Goal: Task Accomplishment & Management: Use online tool/utility

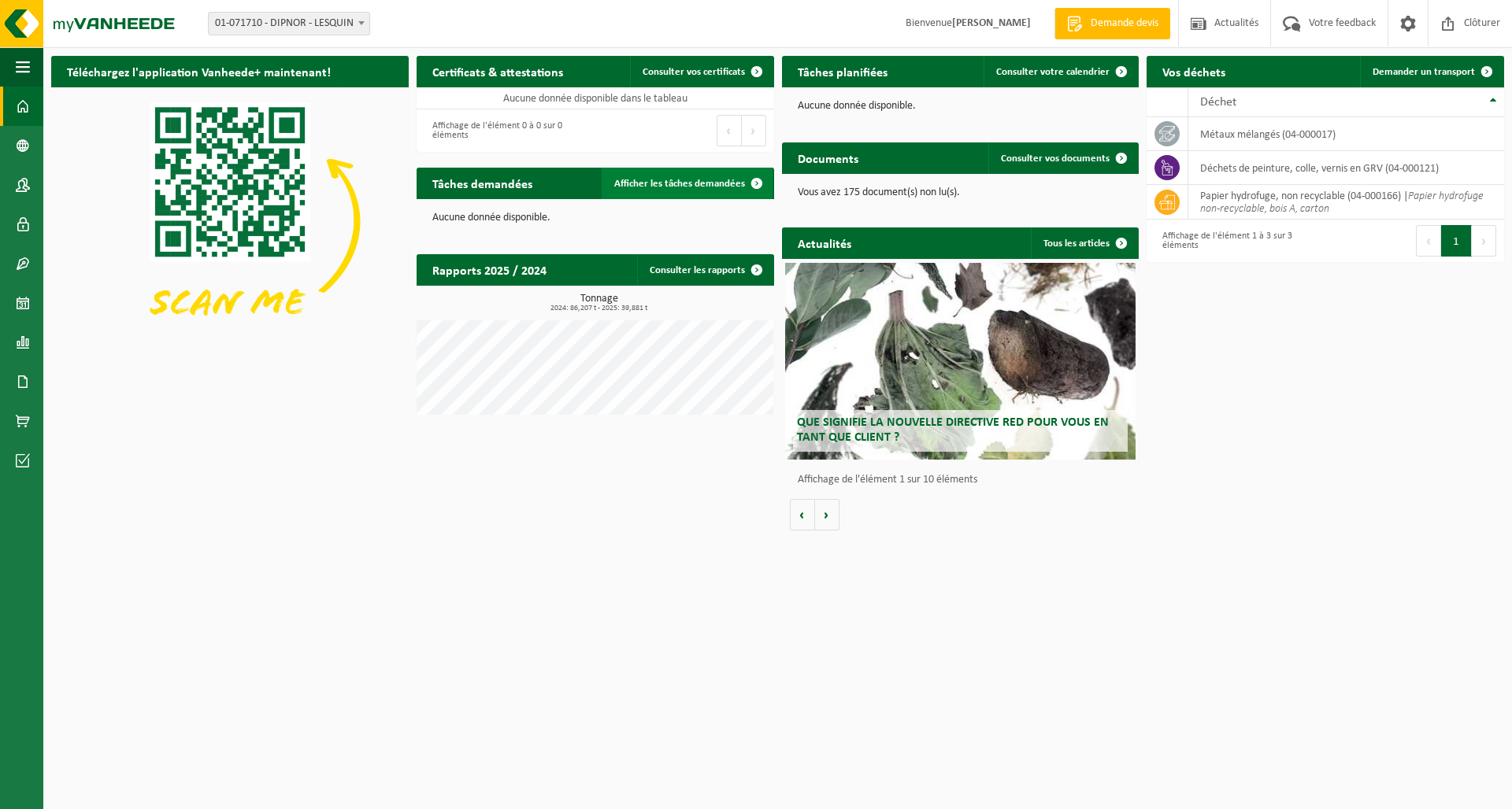
click at [644, 181] on span "Afficher les tâches demandées" at bounding box center [680, 184] width 131 height 11
click at [1434, 72] on span "Demander un transport" at bounding box center [1424, 72] width 103 height 11
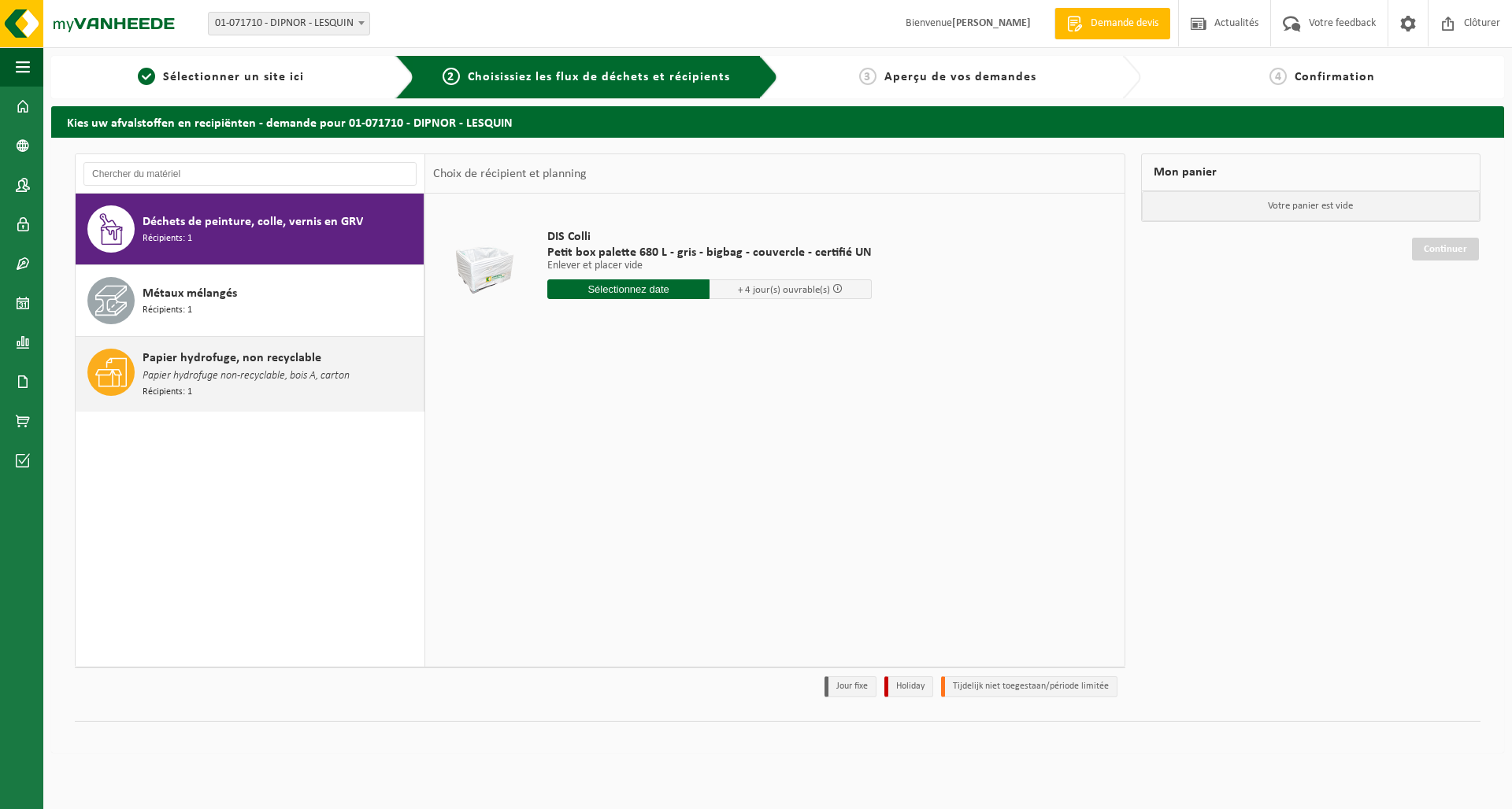
click at [195, 372] on span "Papier hydrofuge non-recyclable, bois A, carton" at bounding box center [246, 376] width 207 height 17
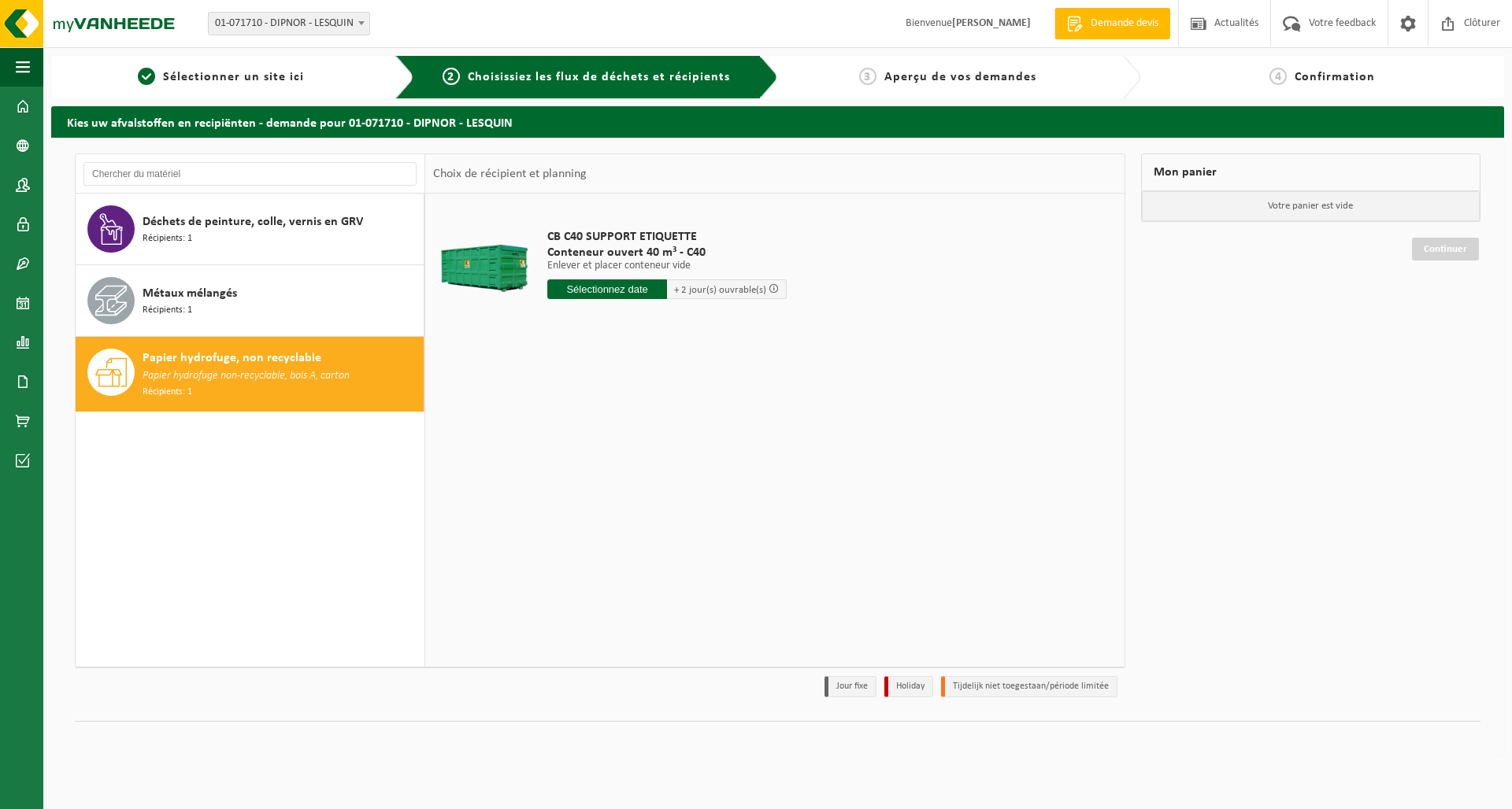
click at [607, 286] on input "text" at bounding box center [607, 289] width 120 height 20
click at [588, 479] on div "30" at bounding box center [589, 479] width 28 height 25
type input "à partir de 2025-09-30"
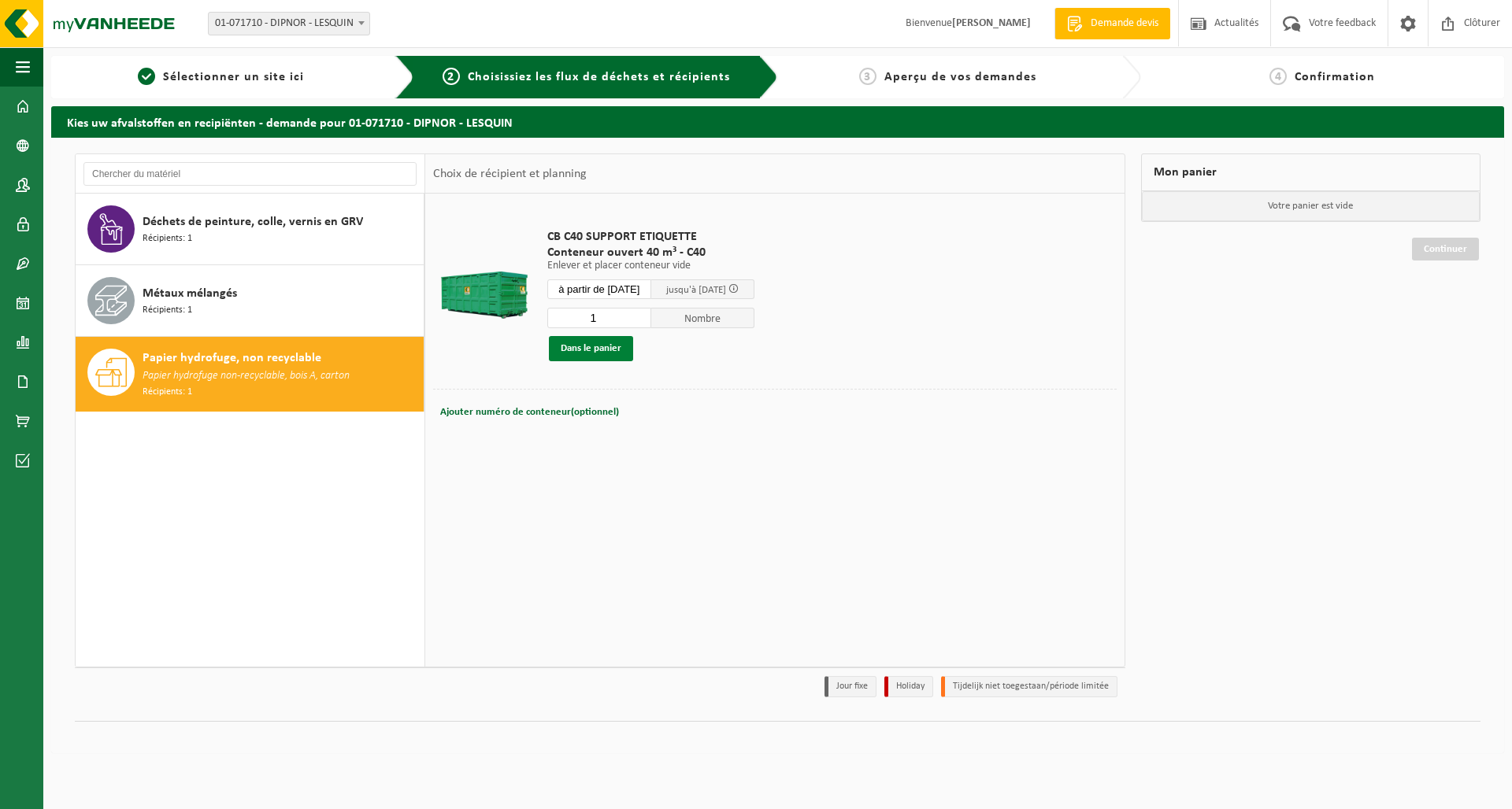
click at [594, 349] on button "Dans le panier" at bounding box center [591, 348] width 85 height 25
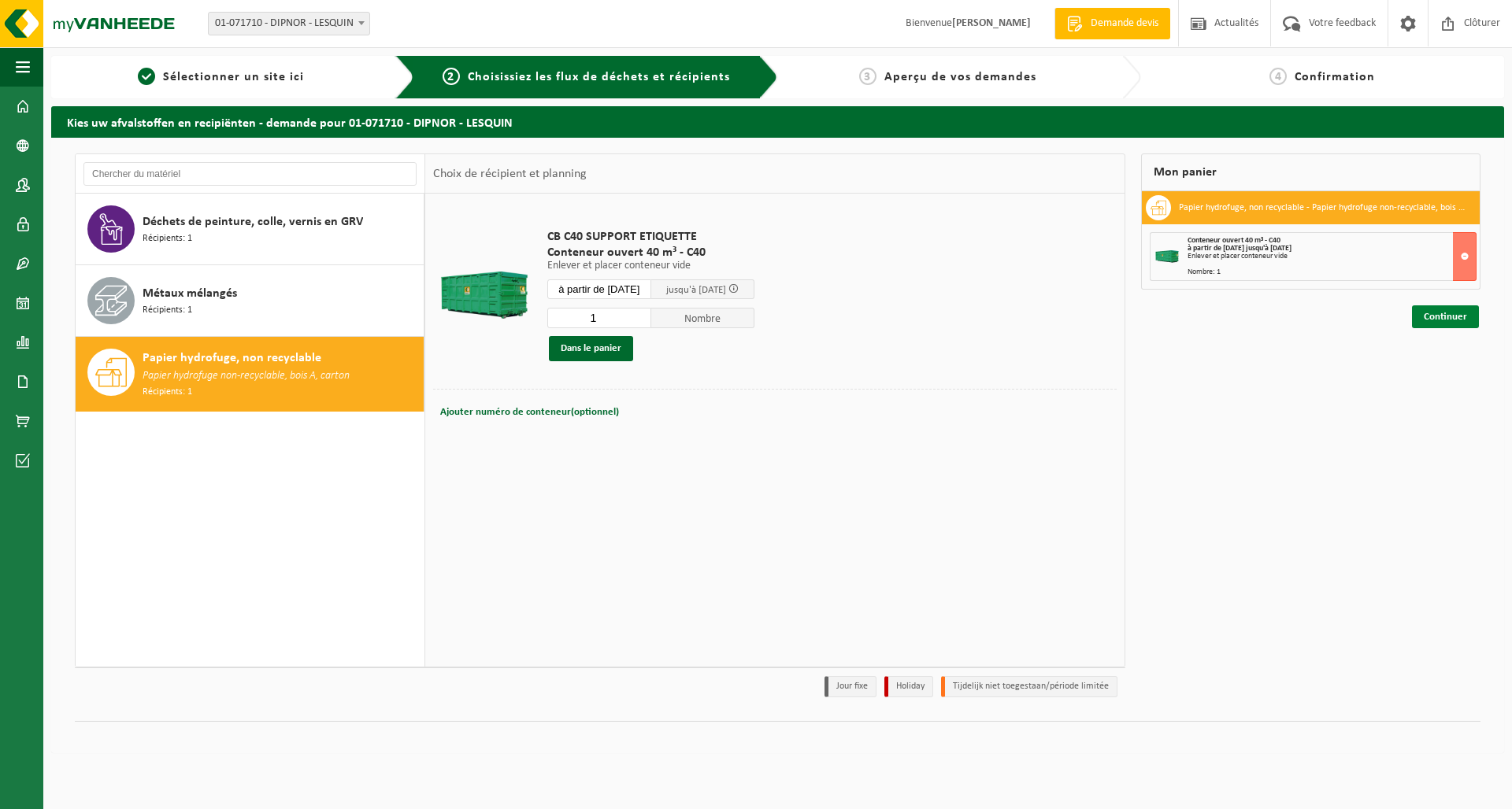
click at [1447, 313] on link "Continuer" at bounding box center [1446, 317] width 67 height 23
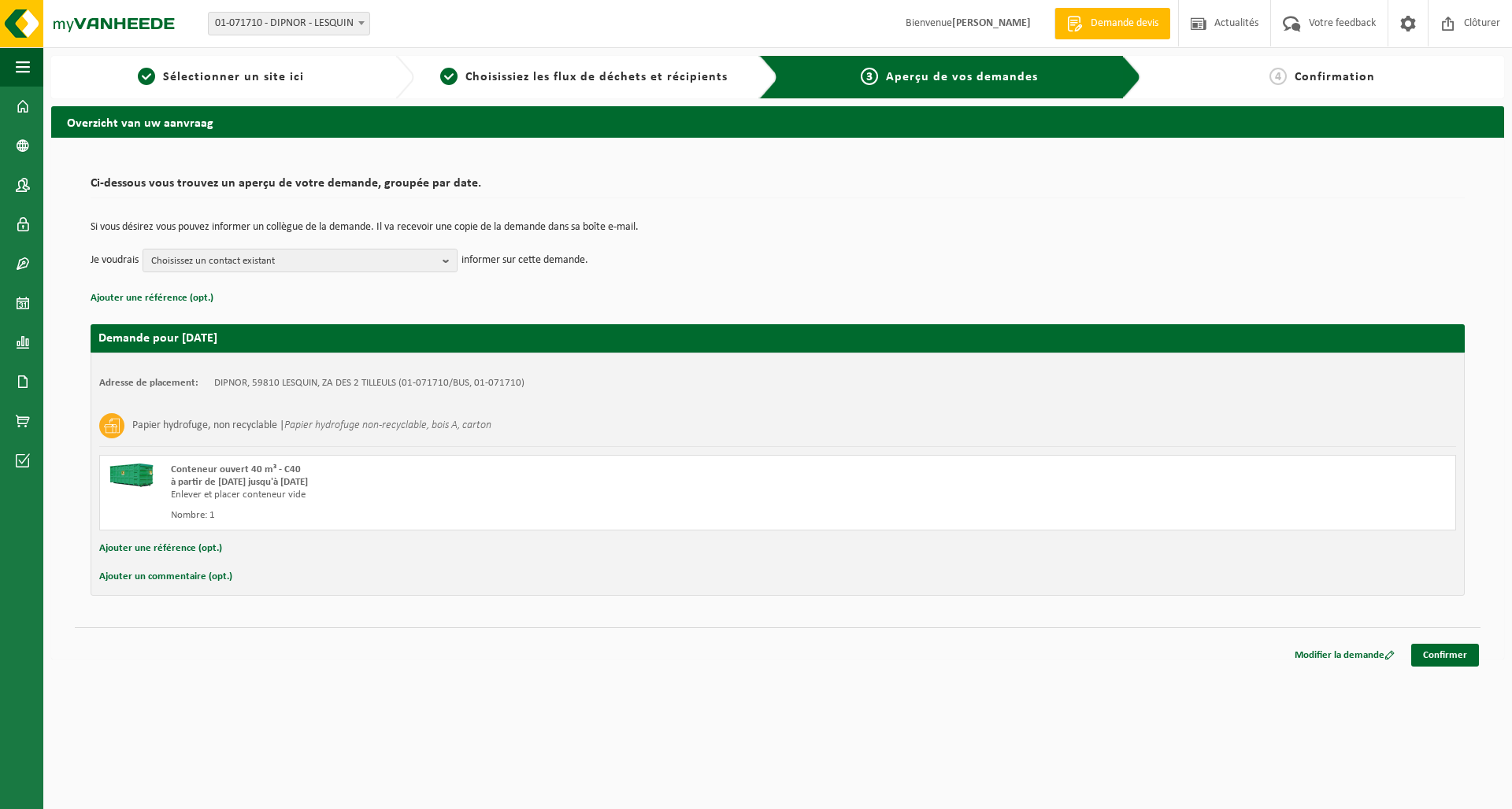
click at [181, 577] on button "Ajouter un commentaire (opt.)" at bounding box center [165, 577] width 133 height 20
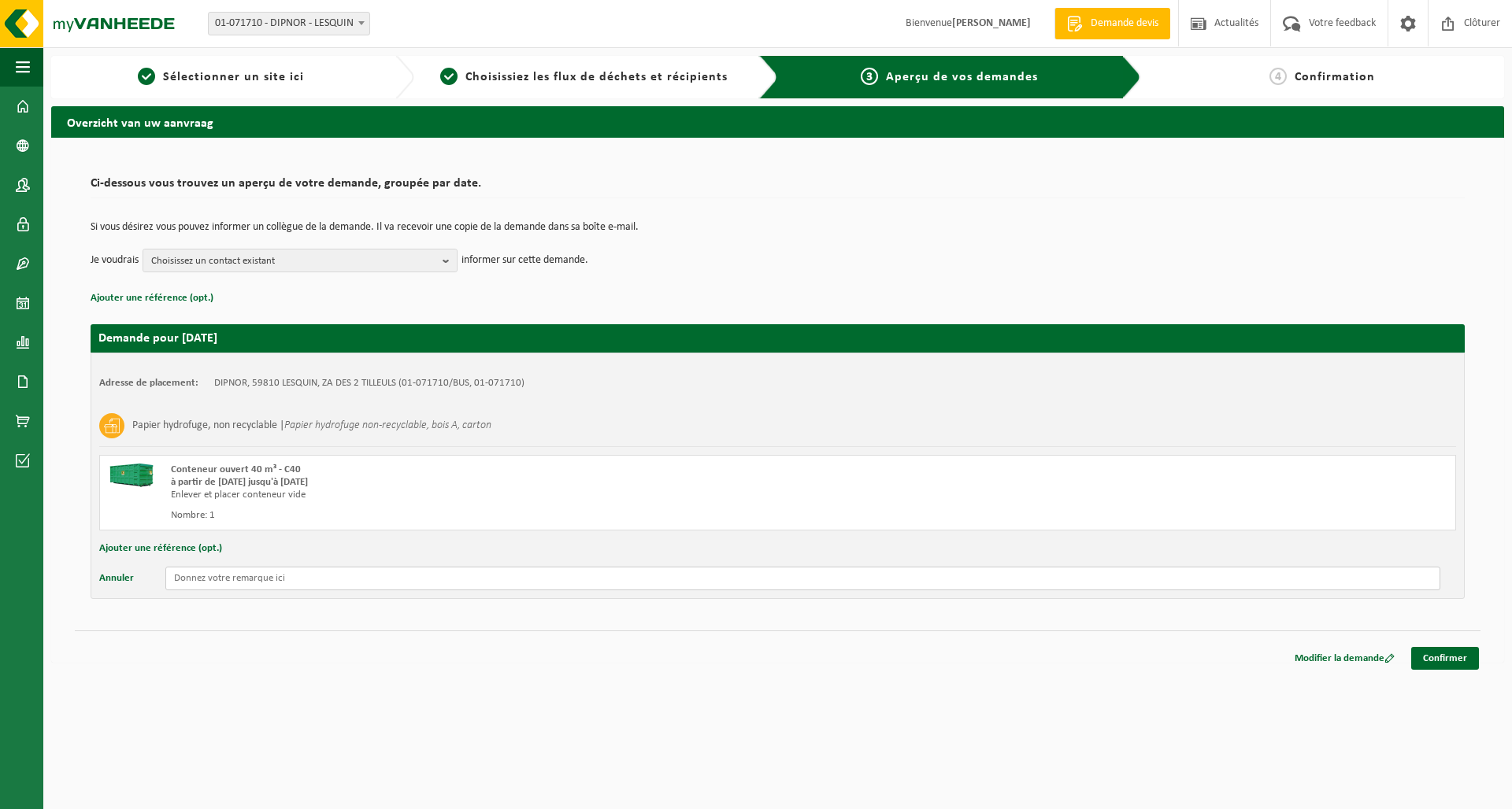
click at [193, 584] on input "text" at bounding box center [803, 579] width 1275 height 24
type input "d"
click at [1448, 656] on link "Confirmer" at bounding box center [1445, 658] width 68 height 23
